Goal: Find specific page/section: Find specific page/section

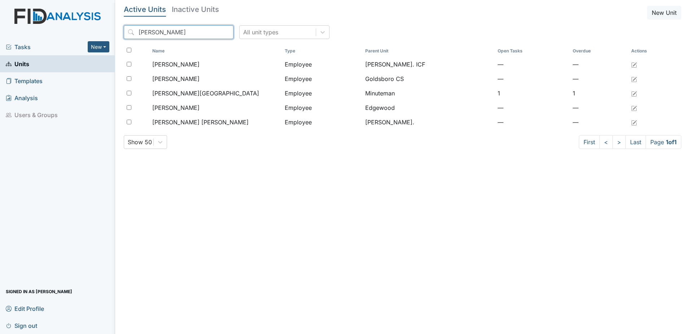
drag, startPoint x: 151, startPoint y: 32, endPoint x: 93, endPoint y: 30, distance: 57.4
click at [93, 30] on div "Tasks New Form Inspection Document Bundle Units Templates Analysis Users & Grou…" at bounding box center [345, 167] width 690 height 334
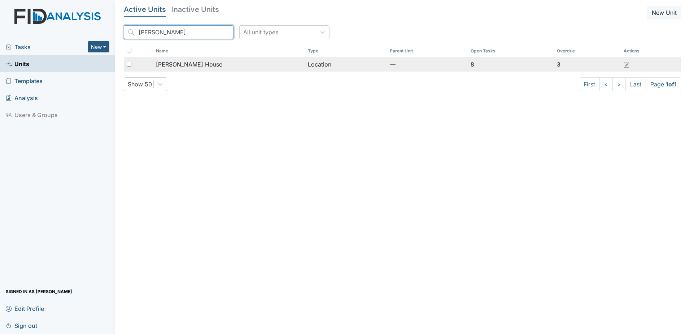
type input "[PERSON_NAME]"
click at [187, 70] on td "[PERSON_NAME] House" at bounding box center [229, 64] width 152 height 14
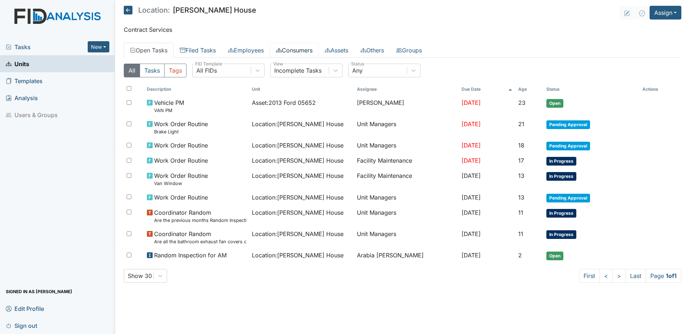
click at [289, 54] on link "Consumers" at bounding box center [294, 50] width 49 height 15
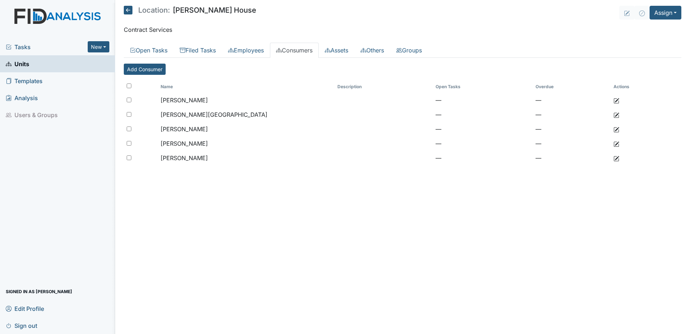
click at [301, 52] on link "Consumers" at bounding box center [294, 50] width 49 height 15
